Goal: Information Seeking & Learning: Learn about a topic

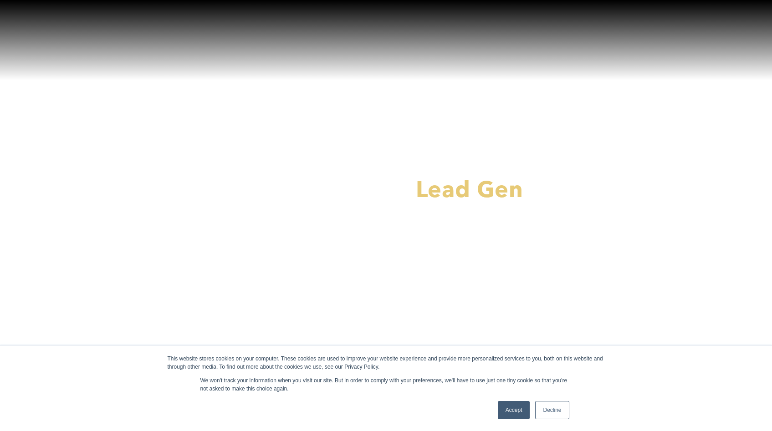
scroll to position [191, 0]
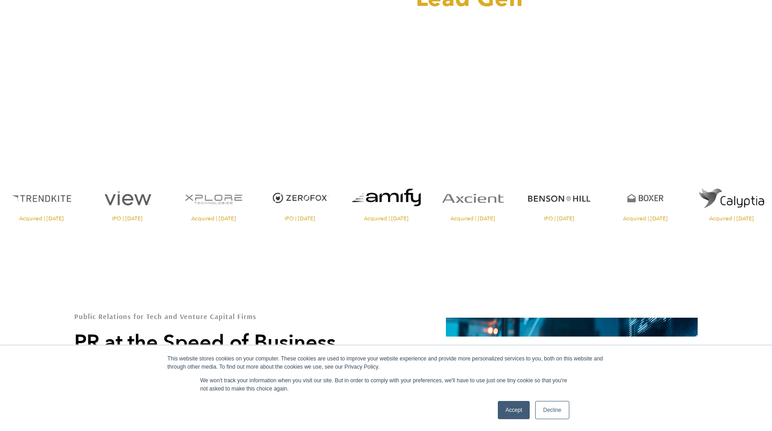
click at [516, 415] on link "Accept" at bounding box center [514, 410] width 32 height 18
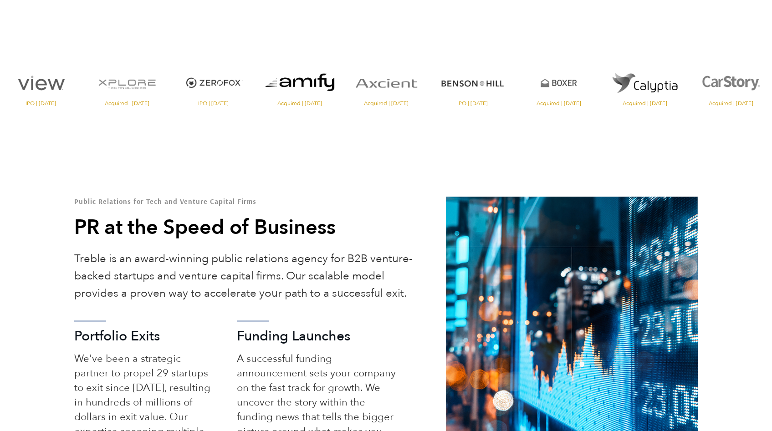
scroll to position [365, 0]
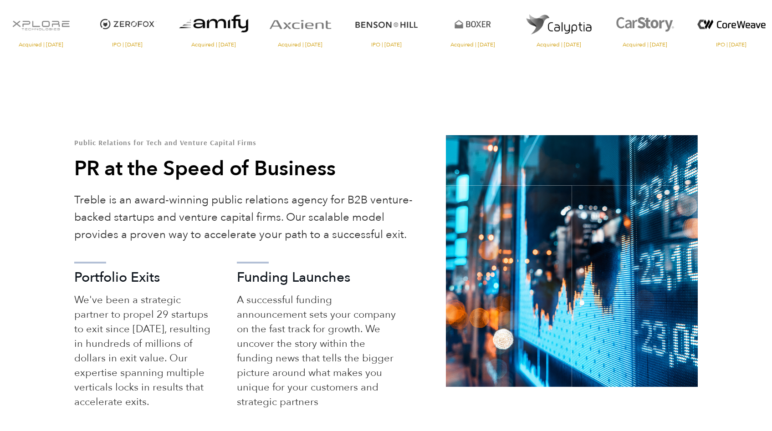
click at [195, 235] on p "Treble is an award-winning public relations agency for B2B venture-backed start…" at bounding box center [246, 218] width 345 height 52
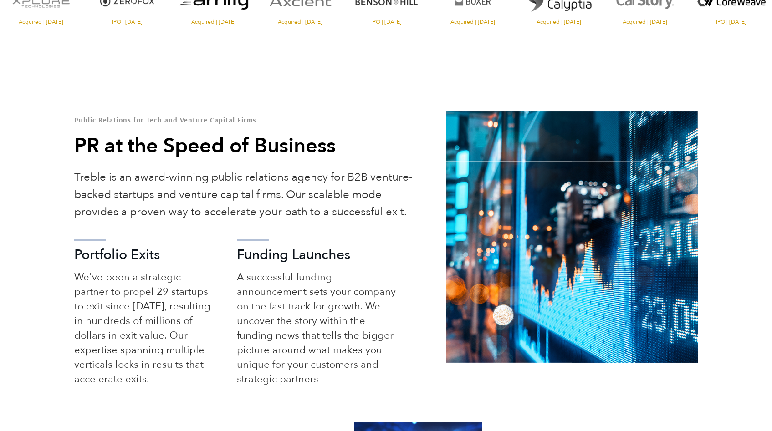
scroll to position [394, 0]
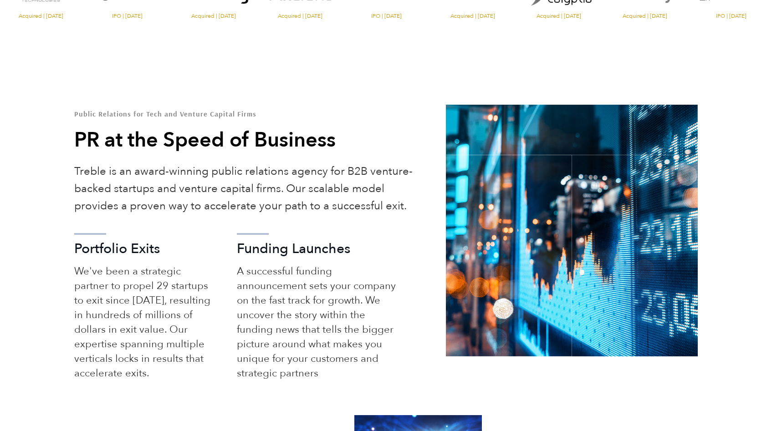
click at [275, 266] on p "A successful funding announcement sets your company on the fast track for growt…" at bounding box center [317, 322] width 161 height 117
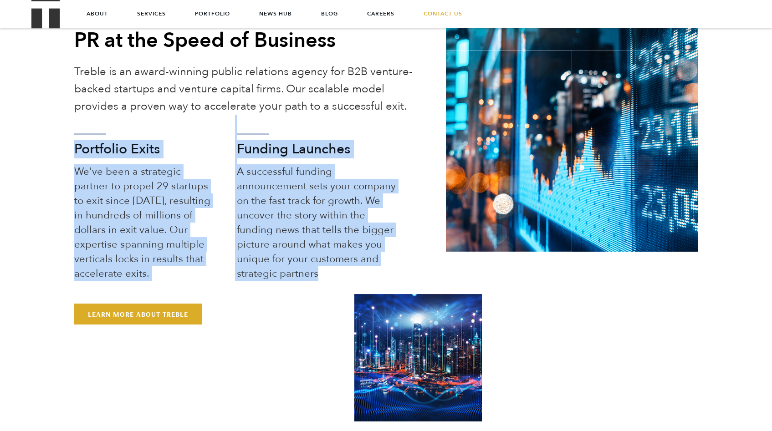
scroll to position [392, 0]
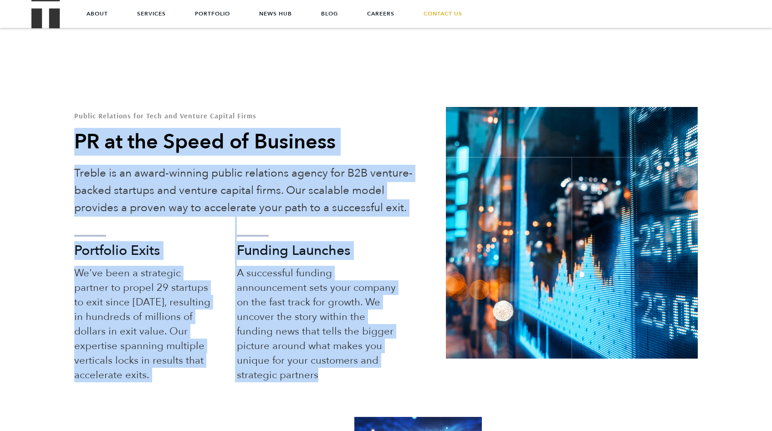
drag, startPoint x: 328, startPoint y: 224, endPoint x: 72, endPoint y: 139, distance: 269.9
click at [72, 139] on div "Public Relations for Tech and Venture Capital Firms PR at the Speed of Business…" at bounding box center [253, 269] width 372 height 314
copy div "PR at the Speed of Business Treble is an award-winning public relations agency …"
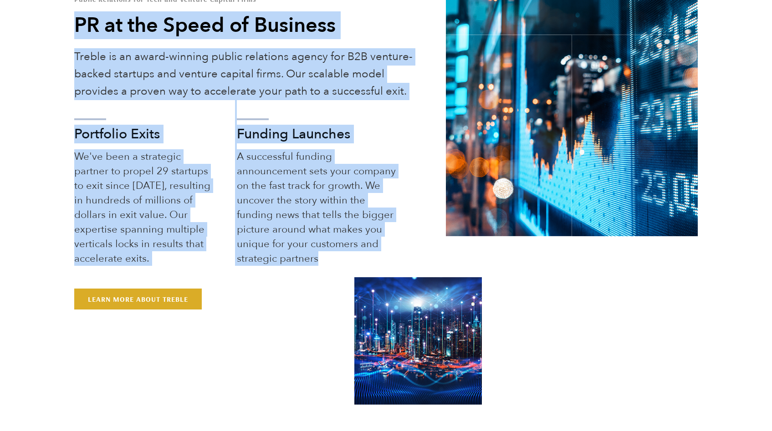
click at [319, 193] on p "A successful funding announcement sets your company on the fast track for growt…" at bounding box center [317, 207] width 161 height 117
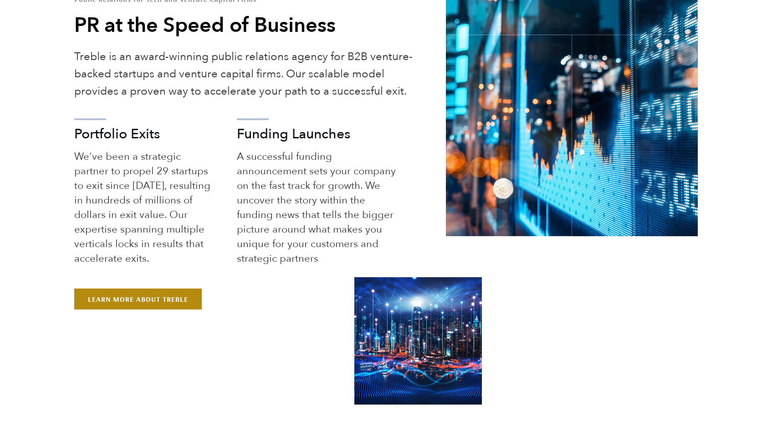
click at [97, 294] on link "Learn More About Treble" at bounding box center [137, 299] width 127 height 21
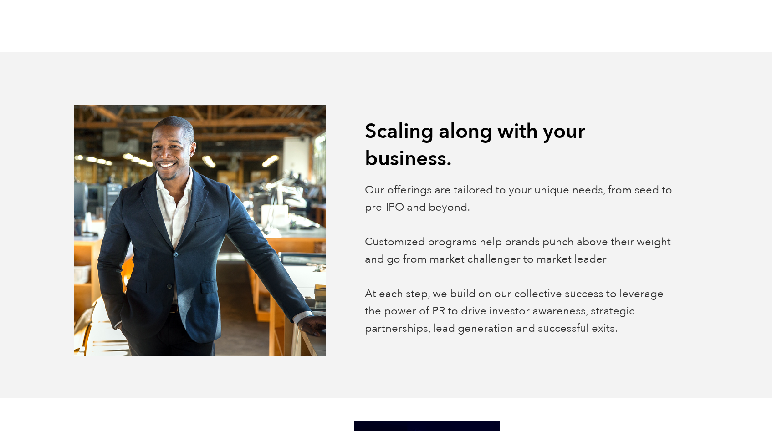
scroll to position [841, 0]
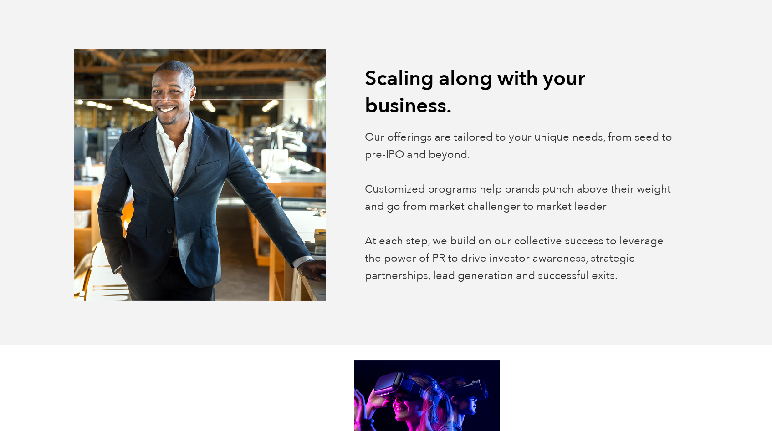
click at [364, 79] on div "Scaling along with your business. Our offerings are tailored to your unique nee…" at bounding box center [519, 177] width 372 height 224
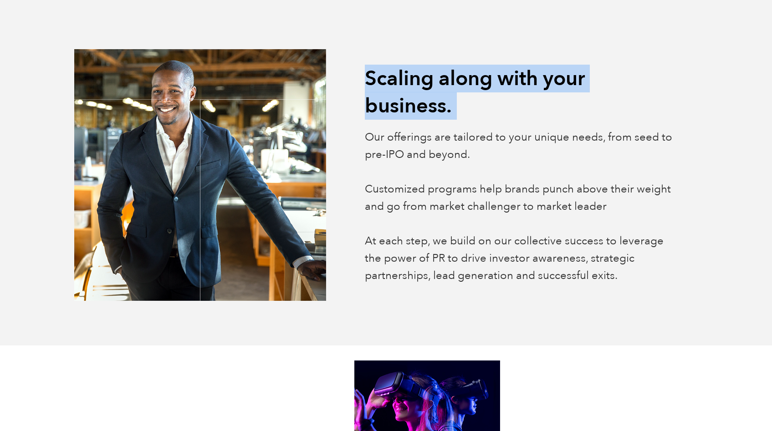
drag, startPoint x: 381, startPoint y: 84, endPoint x: 465, endPoint y: 107, distance: 86.9
click at [465, 107] on div "Scaling along with your business. Our offerings are tailored to your unique nee…" at bounding box center [519, 177] width 372 height 224
copy div "Scaling along with your business."
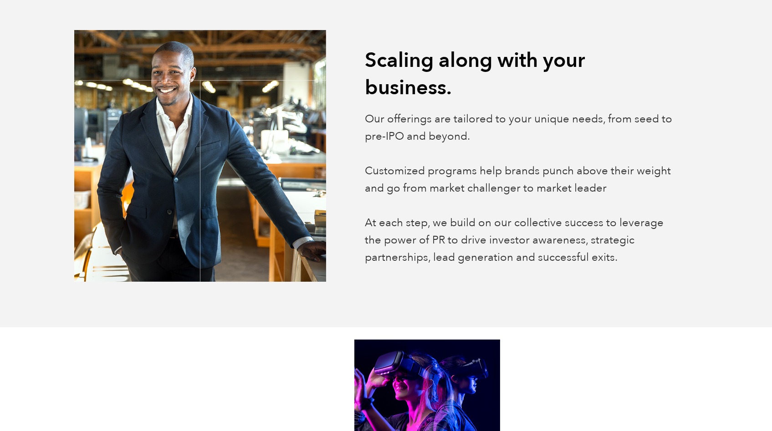
click at [512, 216] on p "Our offerings are tailored to your unique needs, from seed to pre-IPO and beyon…" at bounding box center [519, 189] width 308 height 156
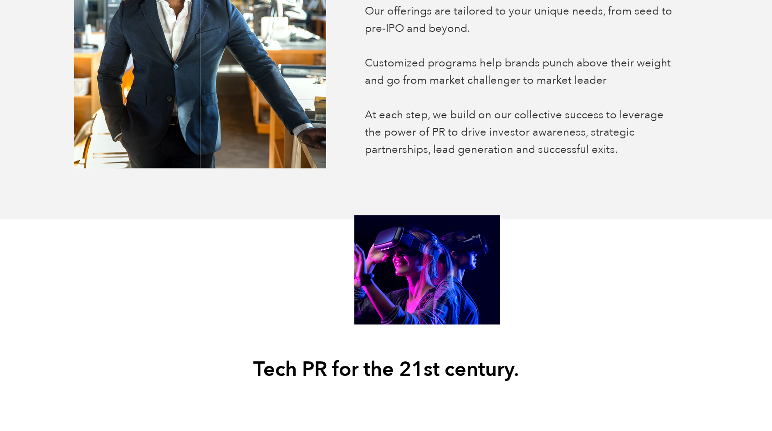
scroll to position [1126, 0]
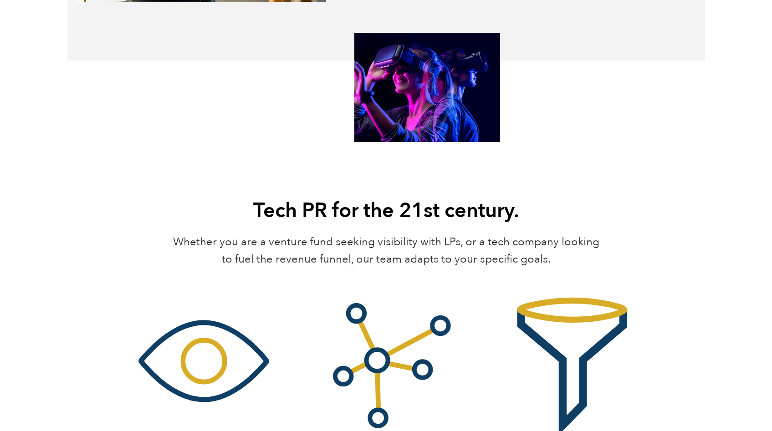
click at [172, 239] on p "Whether you are a venture fund seeking visibility with LPs, or a tech company l…" at bounding box center [386, 251] width 438 height 35
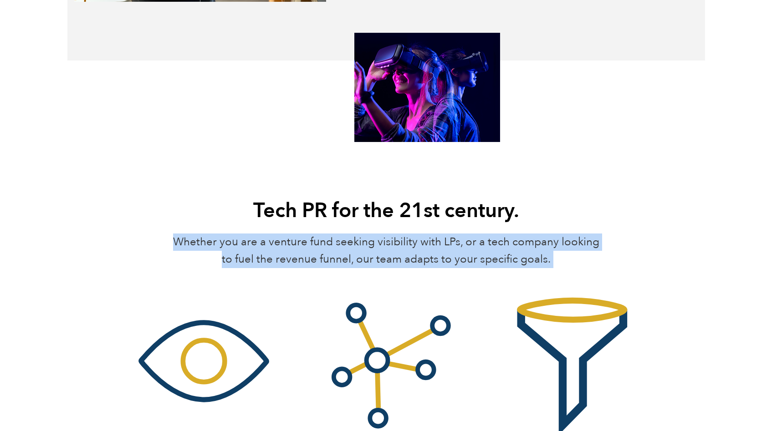
drag, startPoint x: 172, startPoint y: 239, endPoint x: 647, endPoint y: 260, distance: 475.3
click at [647, 260] on div "Tech PR for the 21st century. Whether you are a venture fund seeking visibility…" at bounding box center [386, 361] width 772 height 328
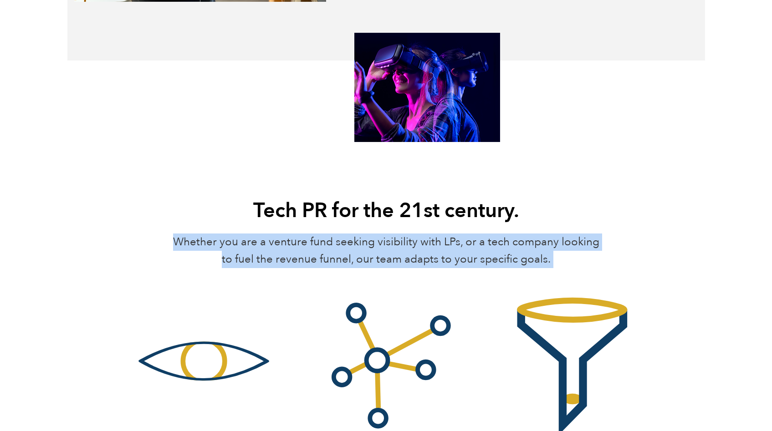
copy div "Whether you are a venture fund seeking visibility with LPs, or a tech company l…"
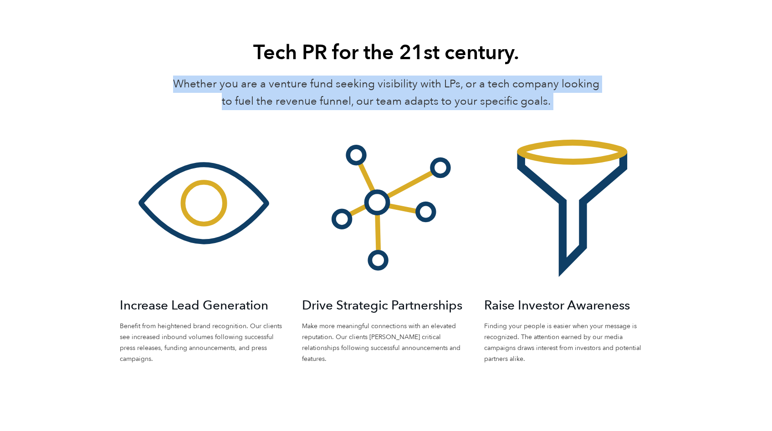
scroll to position [1458, 0]
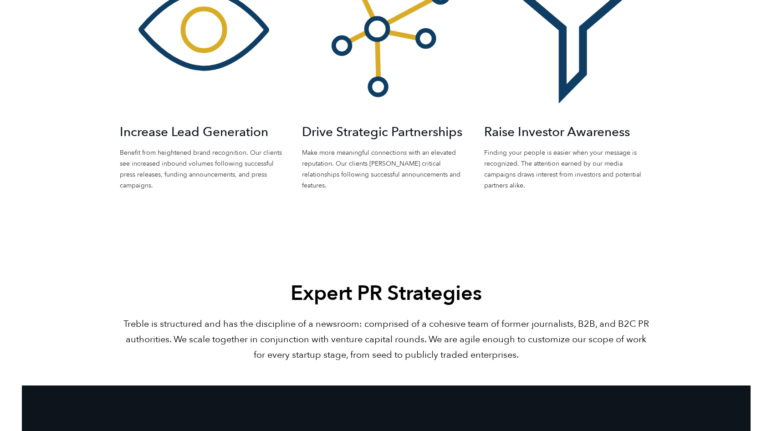
click at [287, 245] on body "Download Treble’s 2025 Cybersecurity Media Pulse Report About Services Portfoli…" at bounding box center [386, 128] width 772 height 3173
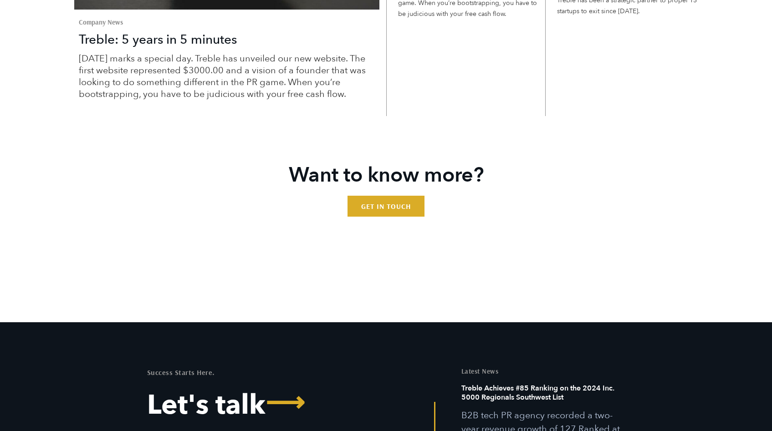
scroll to position [2602, 0]
